Goal: Information Seeking & Learning: Learn about a topic

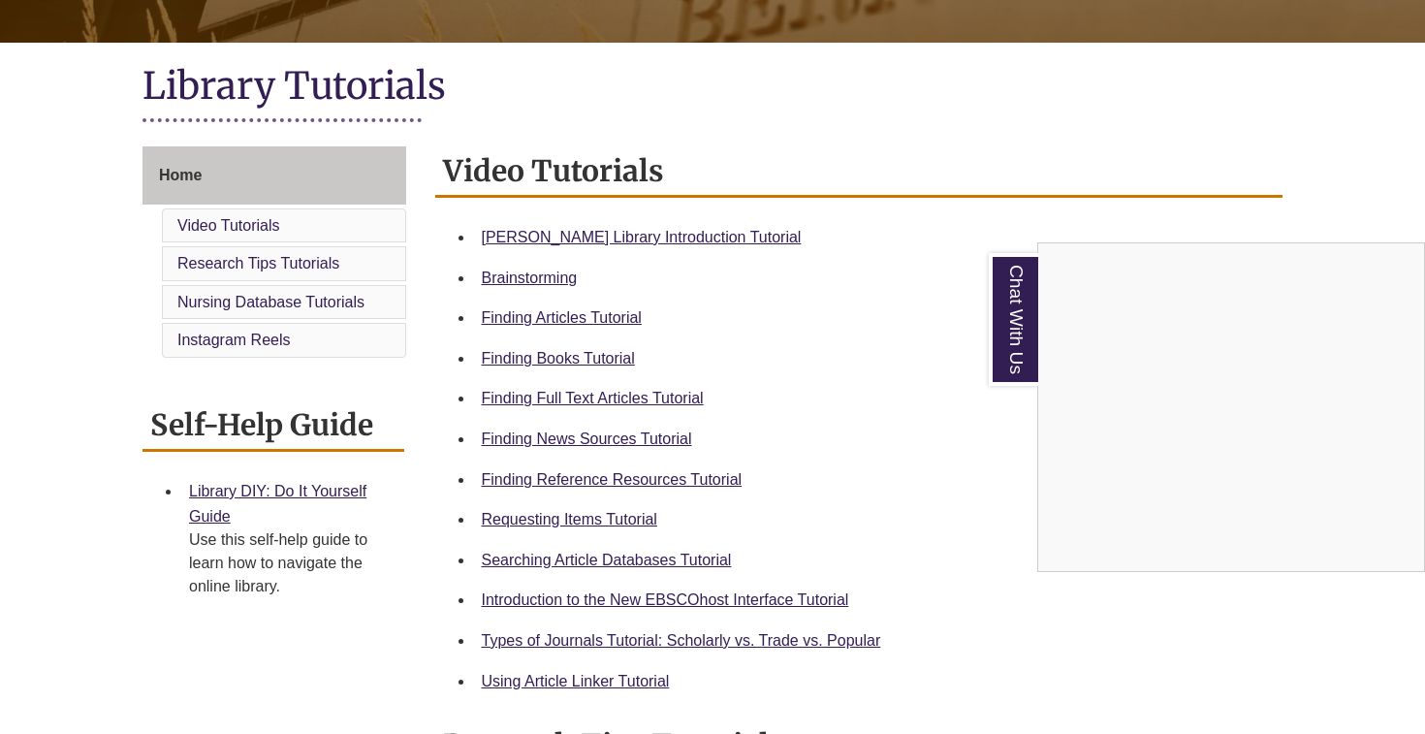
scroll to position [337, 0]
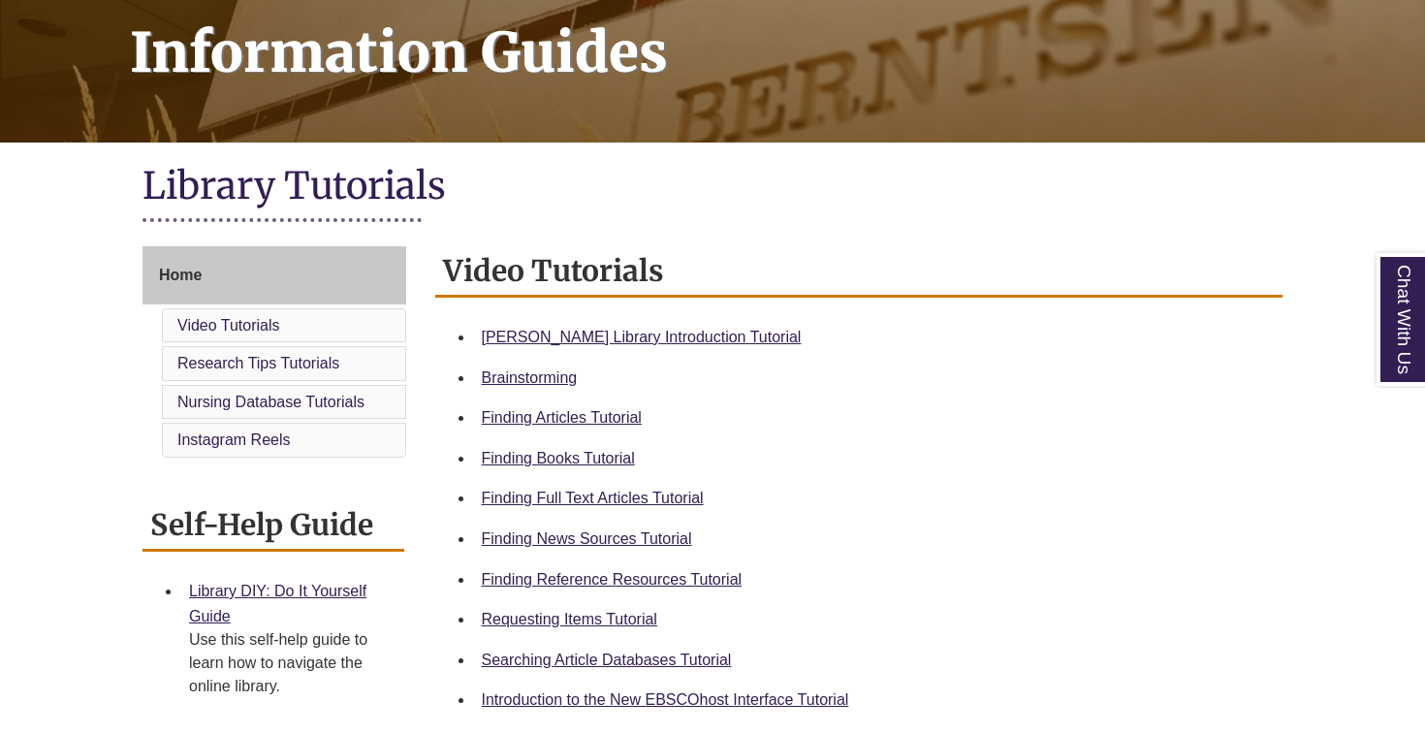
scroll to position [384, 0]
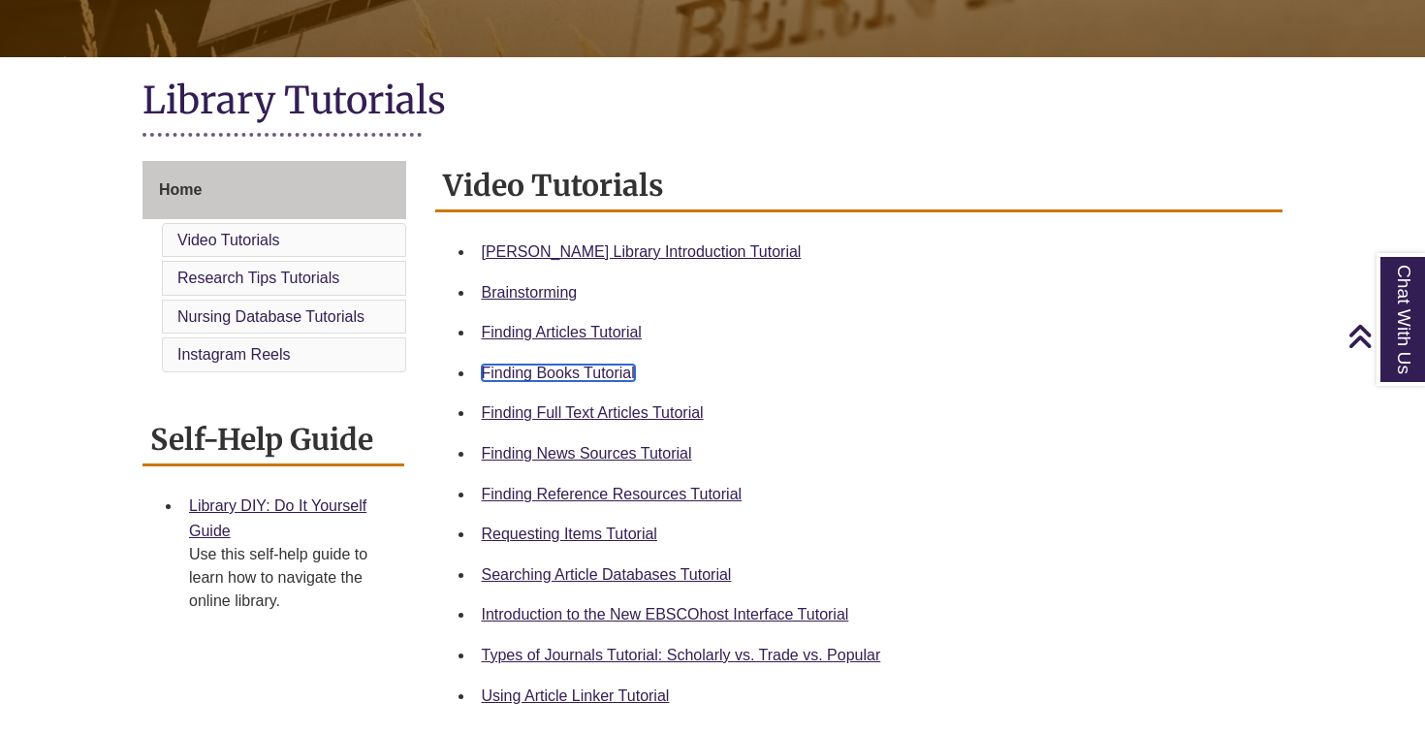
click at [579, 377] on link "Finding Books Tutorial" at bounding box center [558, 372] width 153 height 16
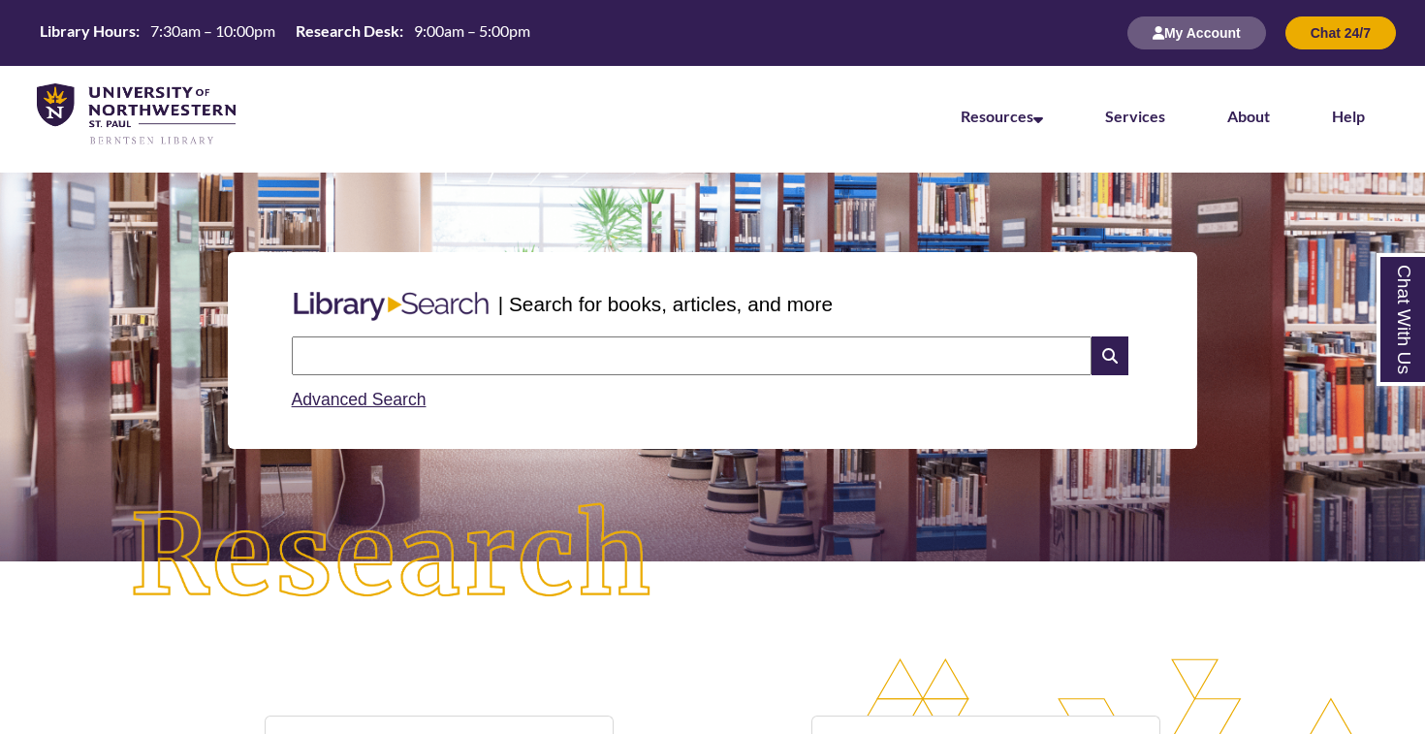
click at [387, 349] on input "text" at bounding box center [692, 355] width 800 height 39
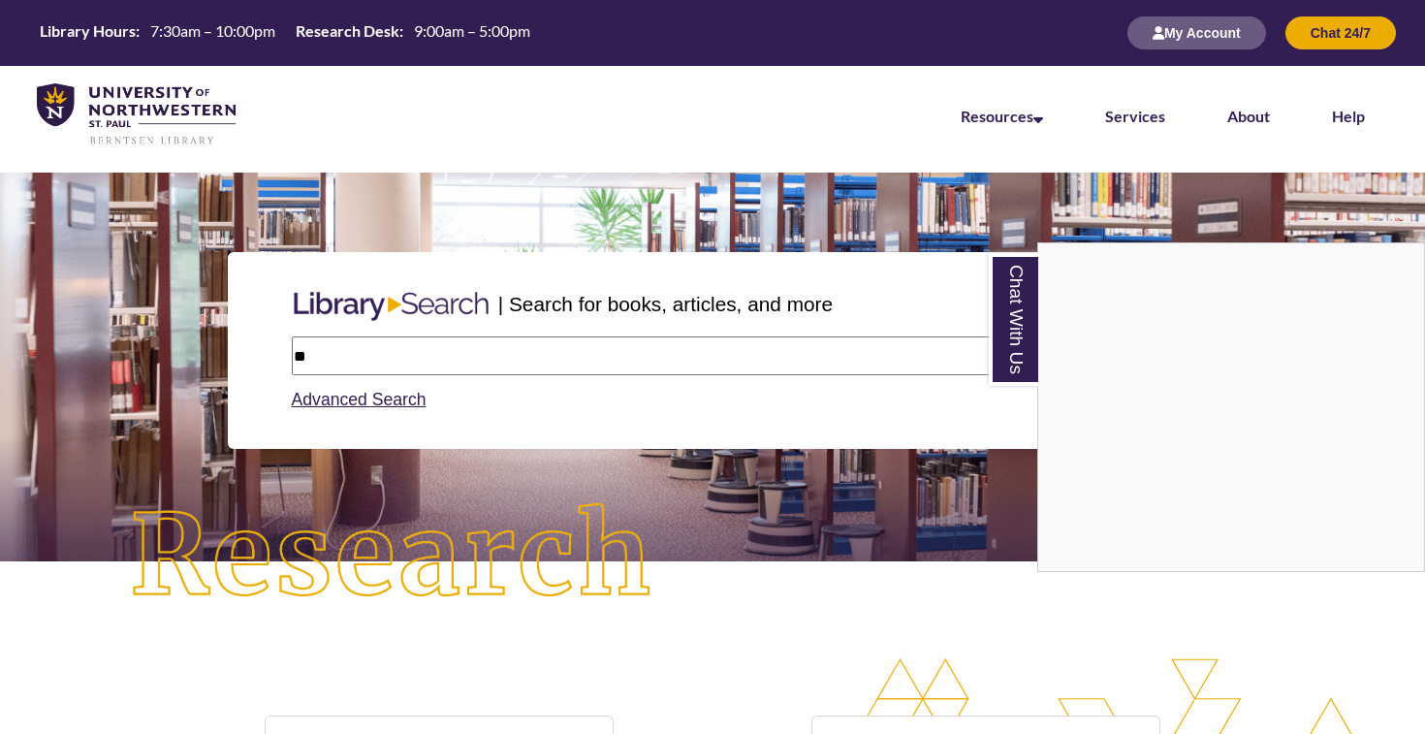
type input "*"
type input "**********"
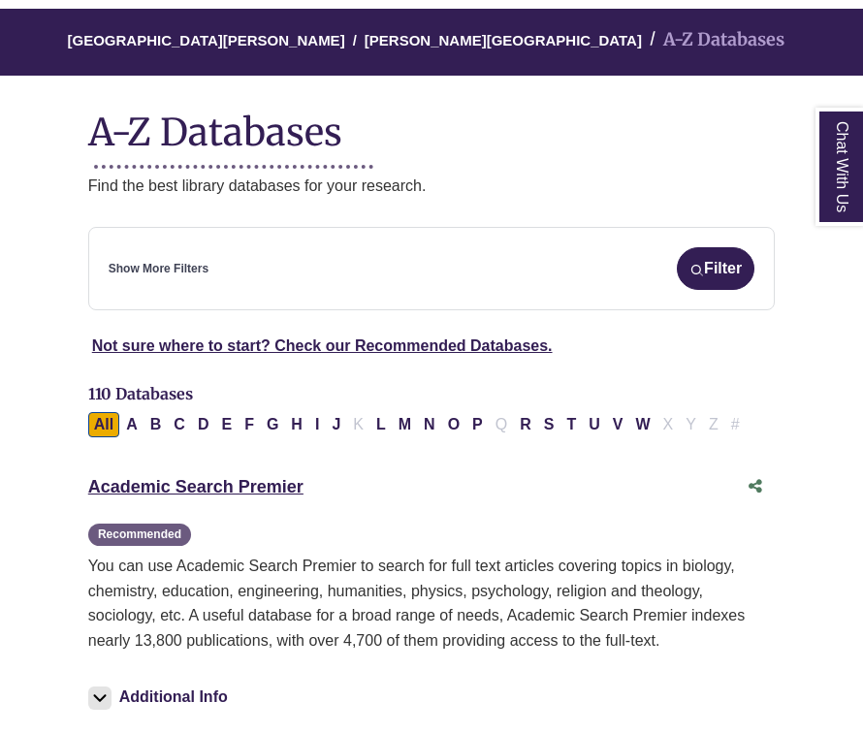
scroll to position [156, 0]
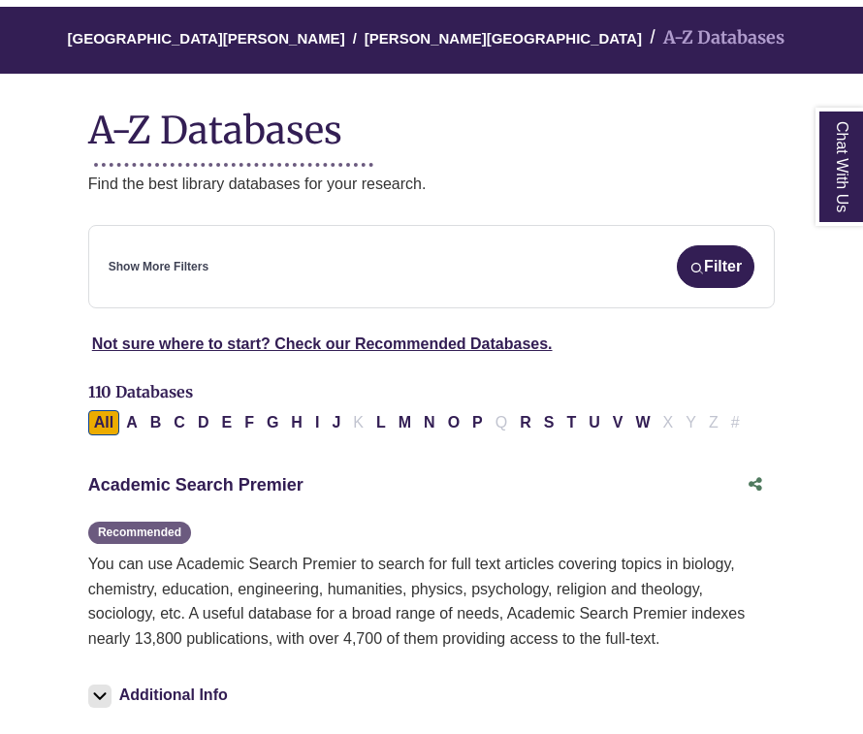
click at [243, 488] on link "Academic Search Premier This link opens in a new window" at bounding box center [195, 484] width 215 height 19
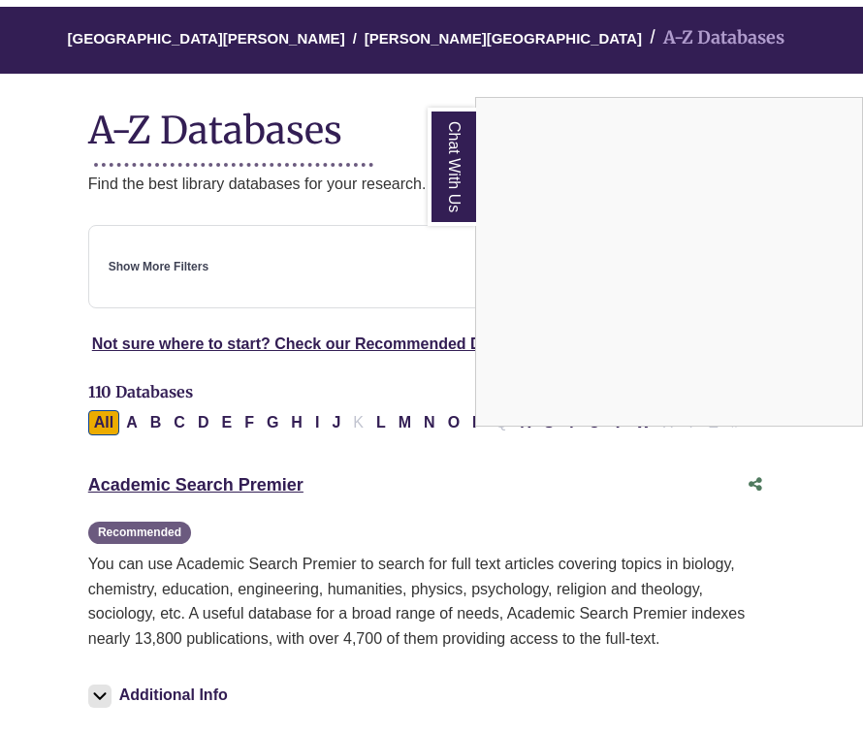
click at [185, 274] on div "Chat With Us" at bounding box center [431, 367] width 863 height 734
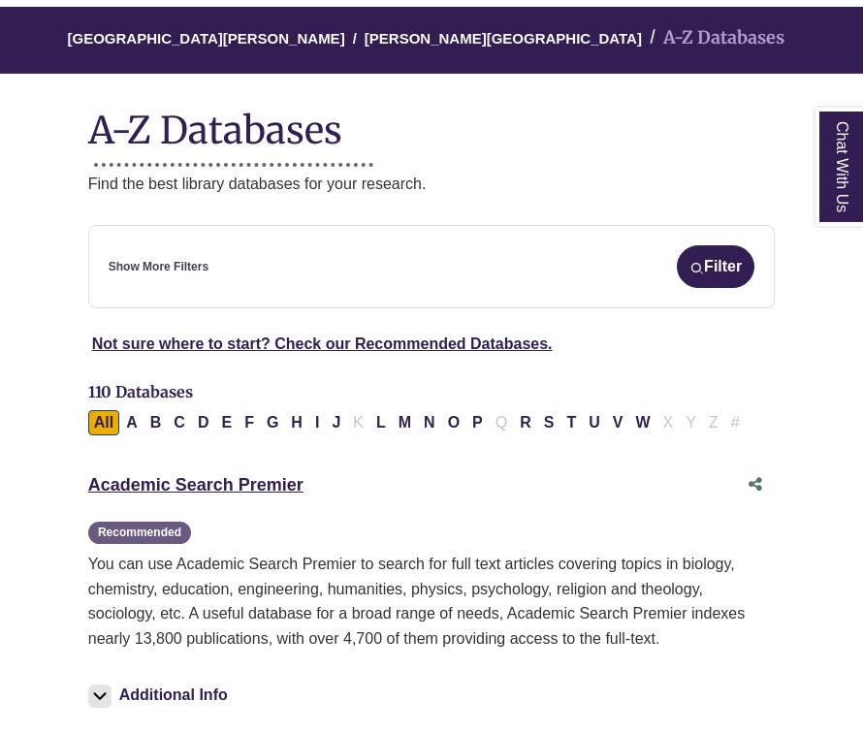
click at [137, 281] on div "Show More Filters Filter" at bounding box center [432, 266] width 646 height 43
click at [173, 249] on div "Show More Filters Filter" at bounding box center [432, 266] width 646 height 43
click at [148, 259] on link "Show More Filters" at bounding box center [159, 267] width 100 height 18
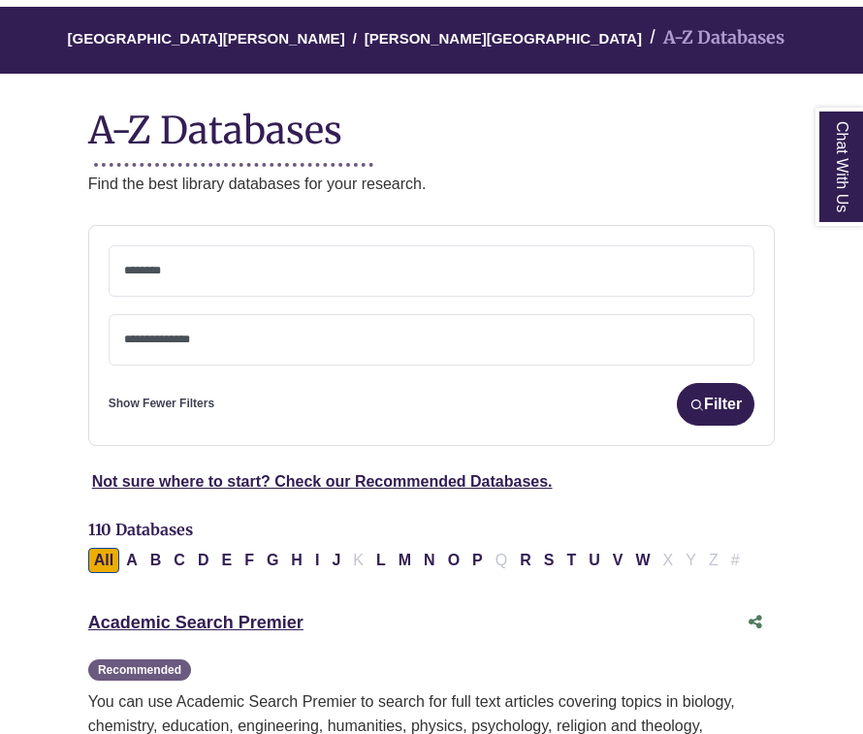
click at [147, 273] on textarea "Search" at bounding box center [431, 273] width 615 height 16
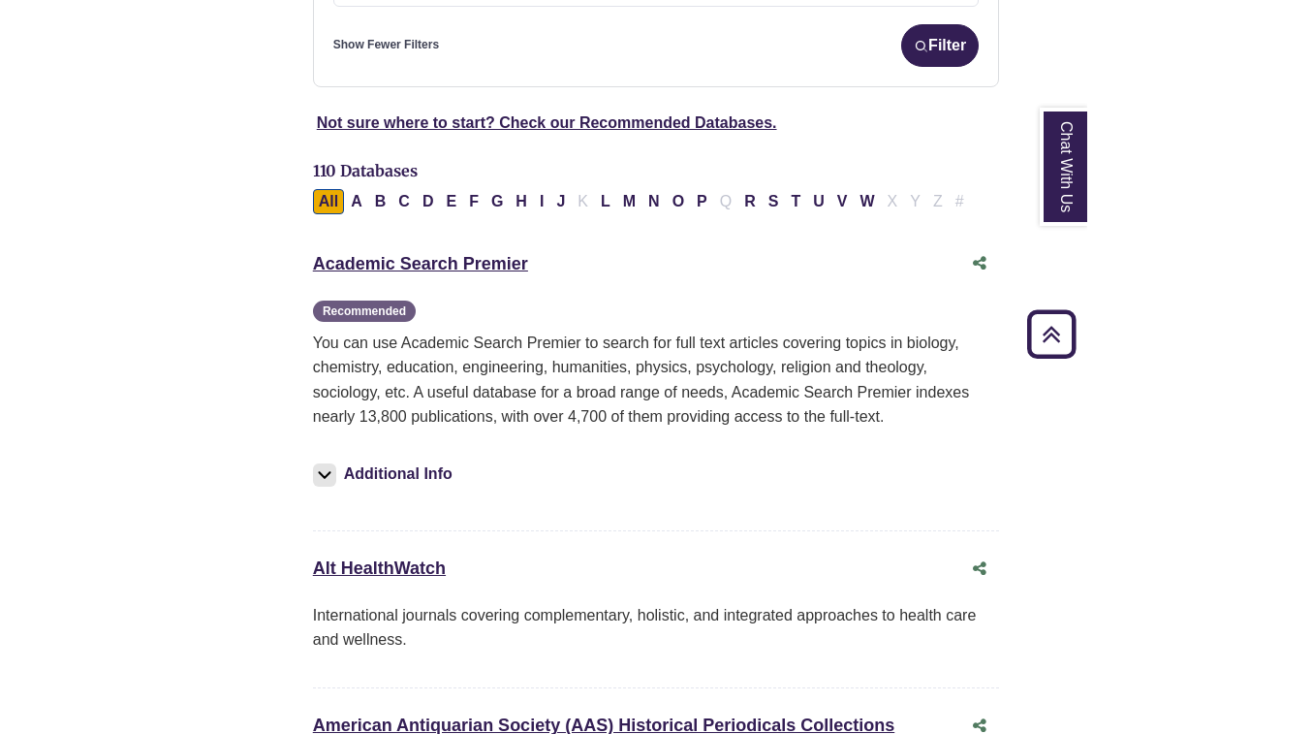
scroll to position [517, 0]
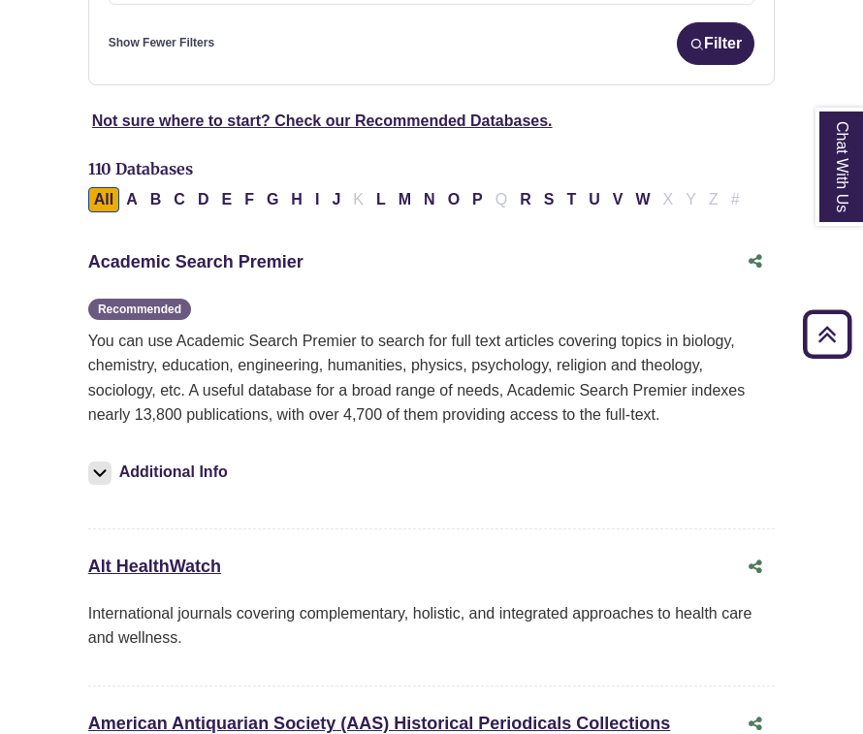
click at [250, 259] on link "Academic Search Premier This link opens in a new window" at bounding box center [195, 261] width 215 height 19
